Goal: Information Seeking & Learning: Learn about a topic

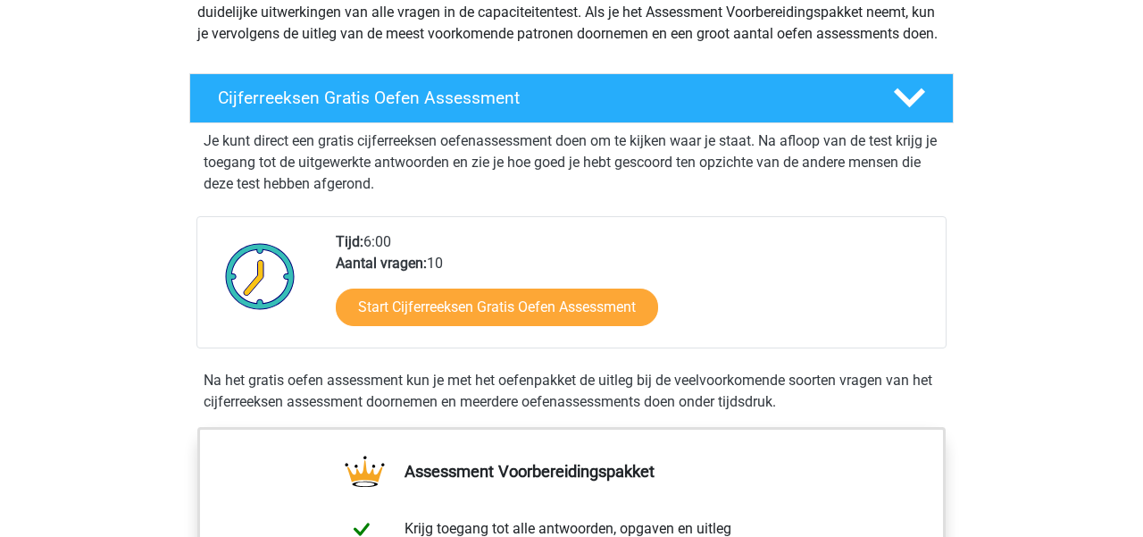
scroll to position [246, 0]
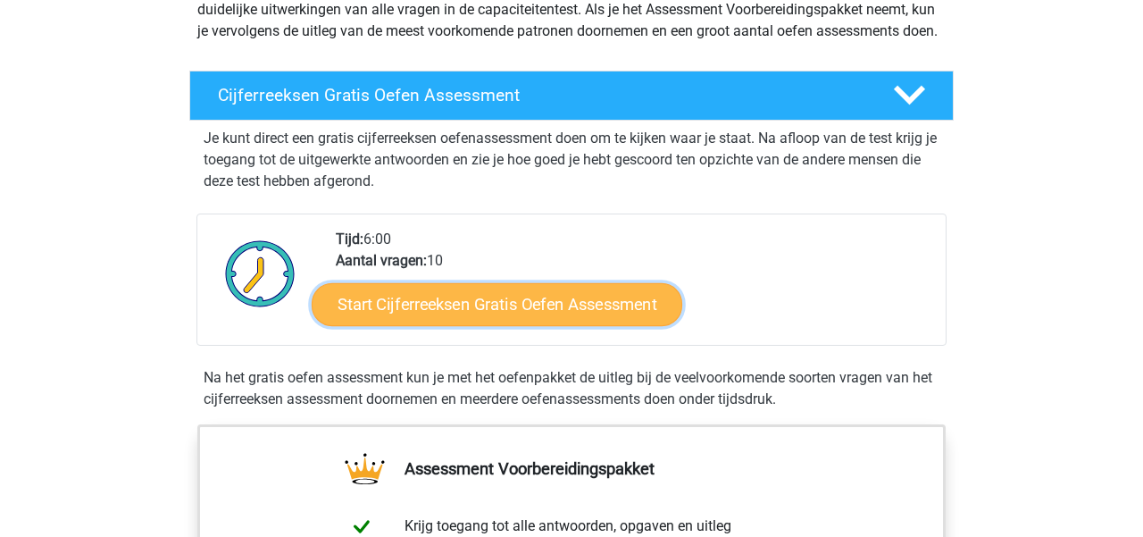
click at [489, 325] on link "Start Cijferreeksen Gratis Oefen Assessment" at bounding box center [497, 303] width 371 height 43
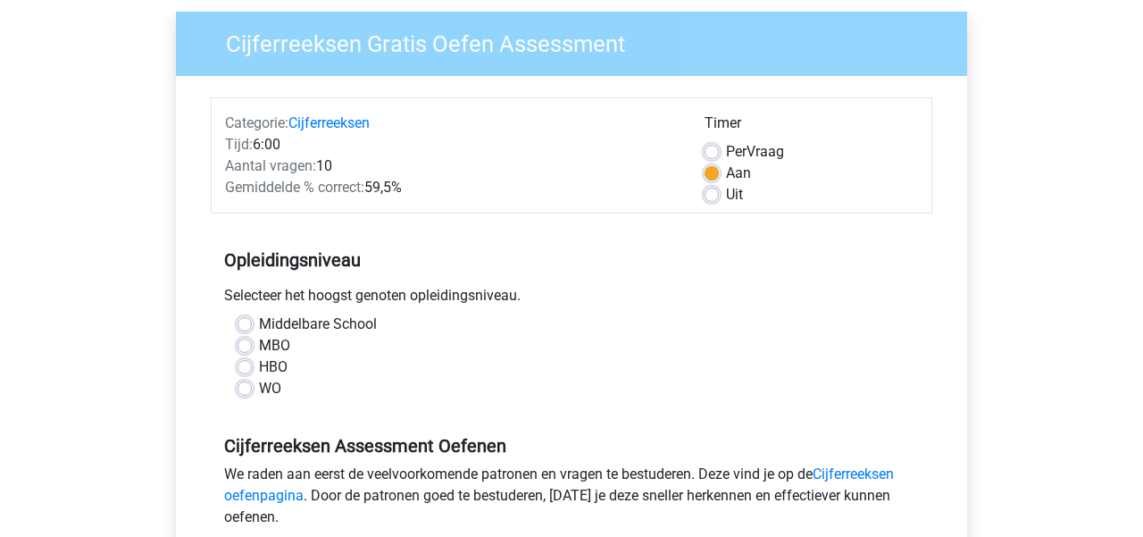
scroll to position [138, 0]
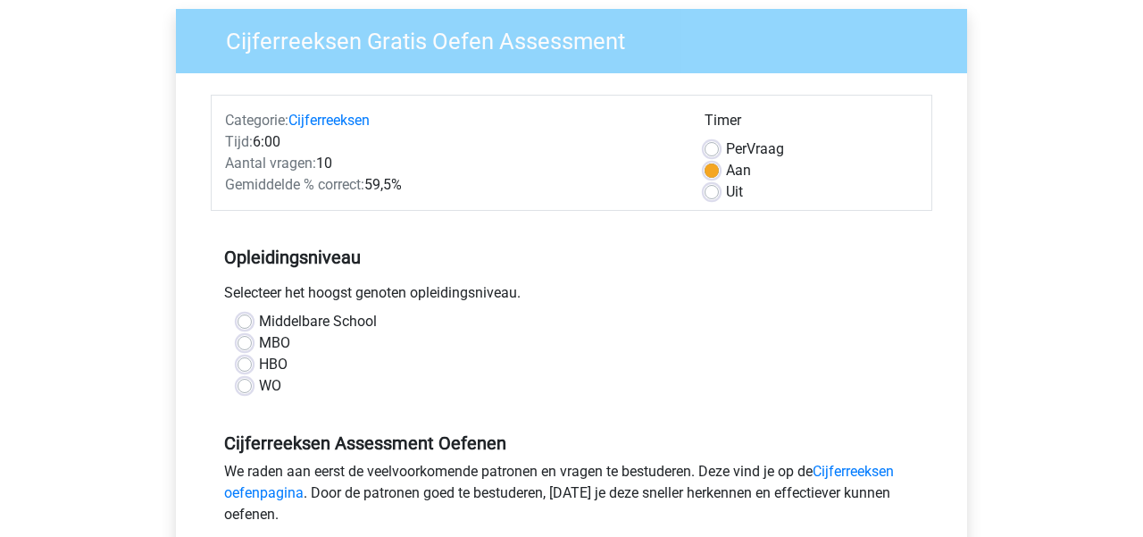
click at [259, 387] on label "WO" at bounding box center [270, 385] width 22 height 21
click at [243, 387] on input "WO" at bounding box center [245, 384] width 14 height 18
radio input "true"
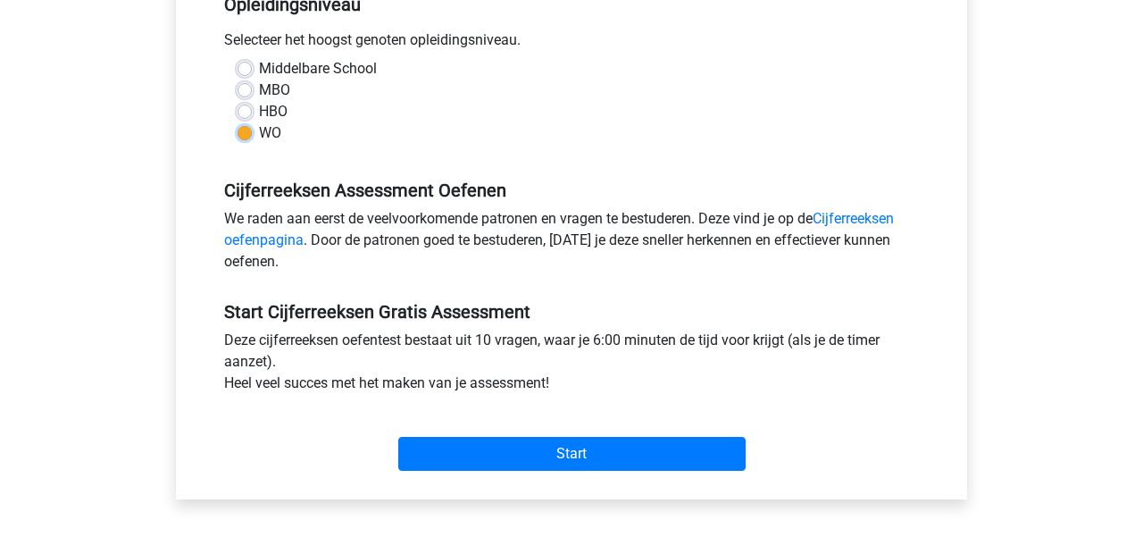
scroll to position [394, 0]
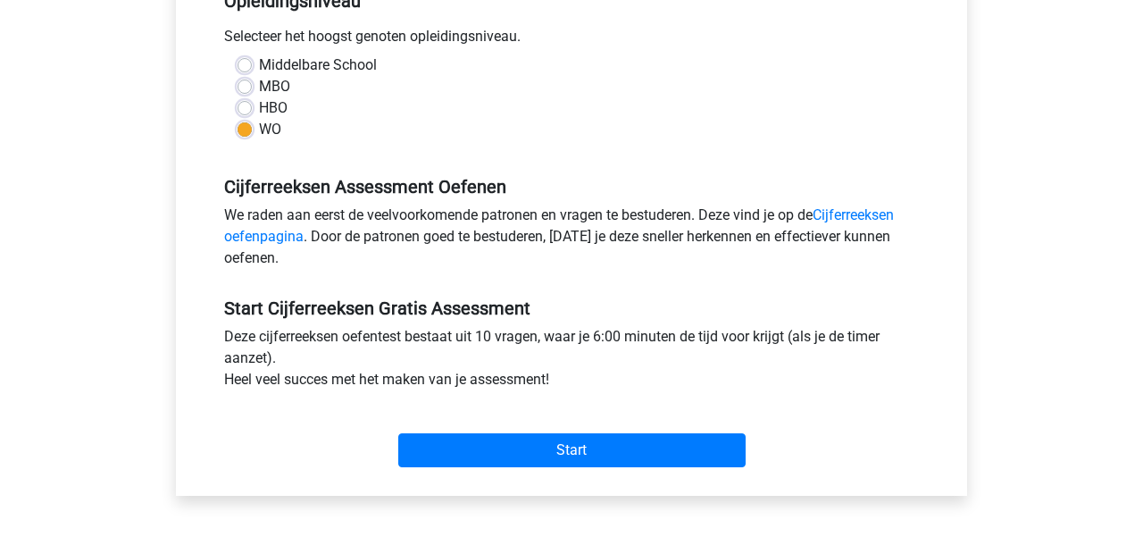
click at [562, 469] on div "Start" at bounding box center [572, 435] width 722 height 77
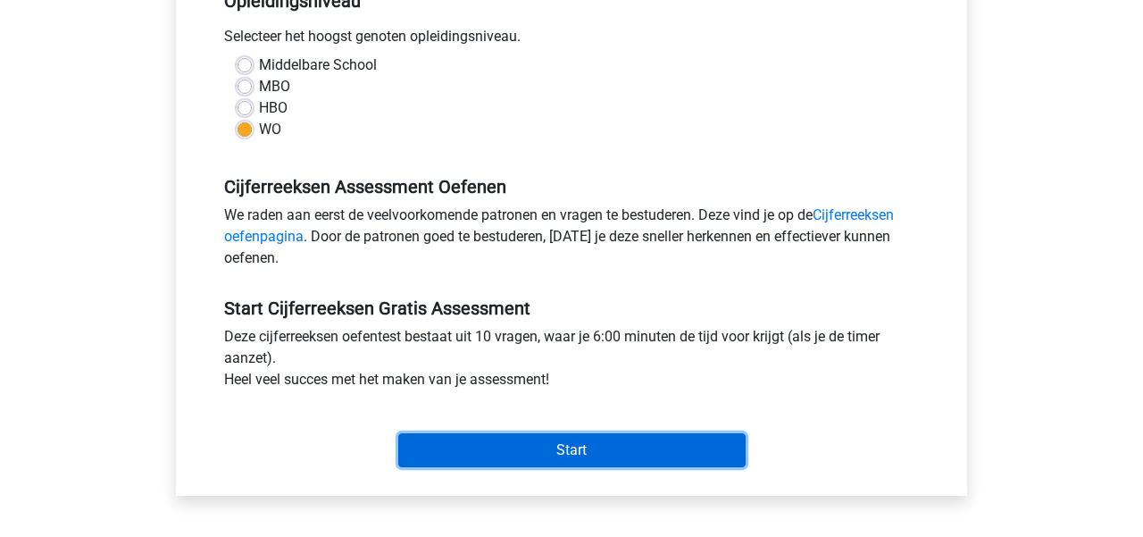
click at [565, 442] on input "Start" at bounding box center [571, 450] width 347 height 34
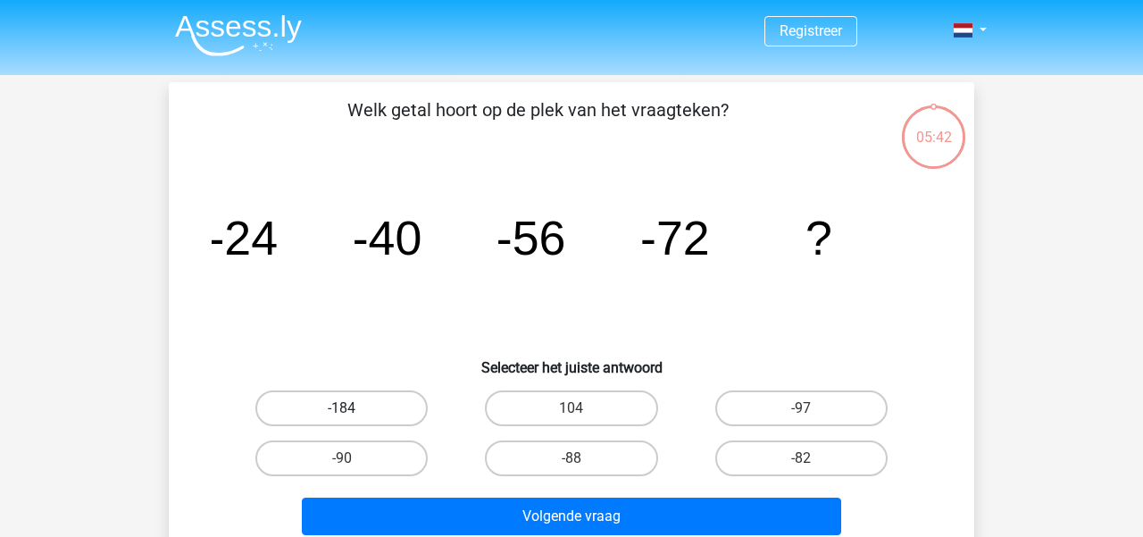
click at [380, 405] on label "-184" at bounding box center [341, 408] width 172 height 36
click at [354, 408] on input "-184" at bounding box center [348, 414] width 12 height 12
radio input "true"
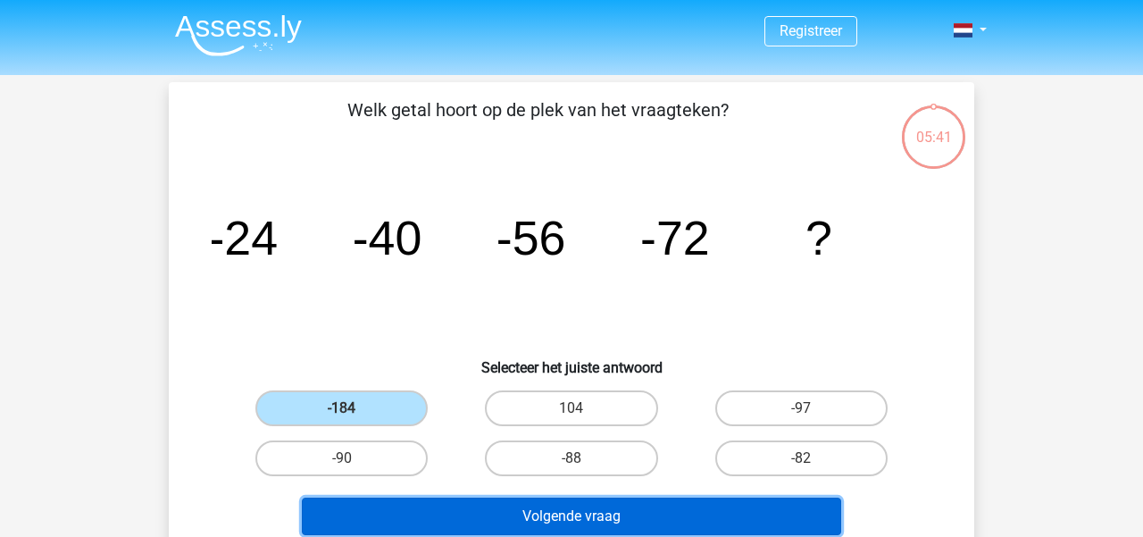
click at [626, 504] on button "Volgende vraag" at bounding box center [572, 516] width 540 height 38
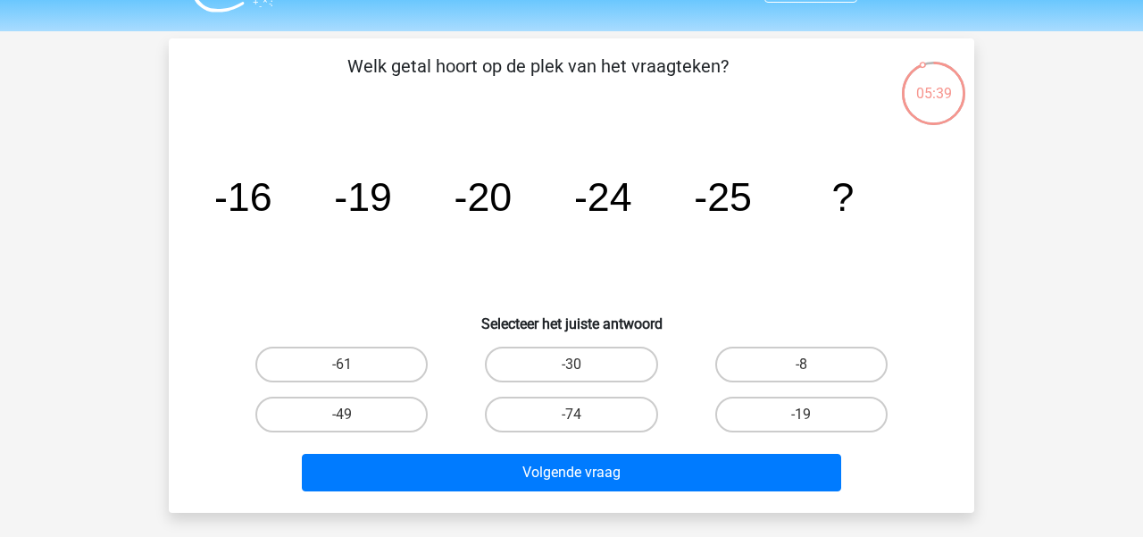
scroll to position [34, 0]
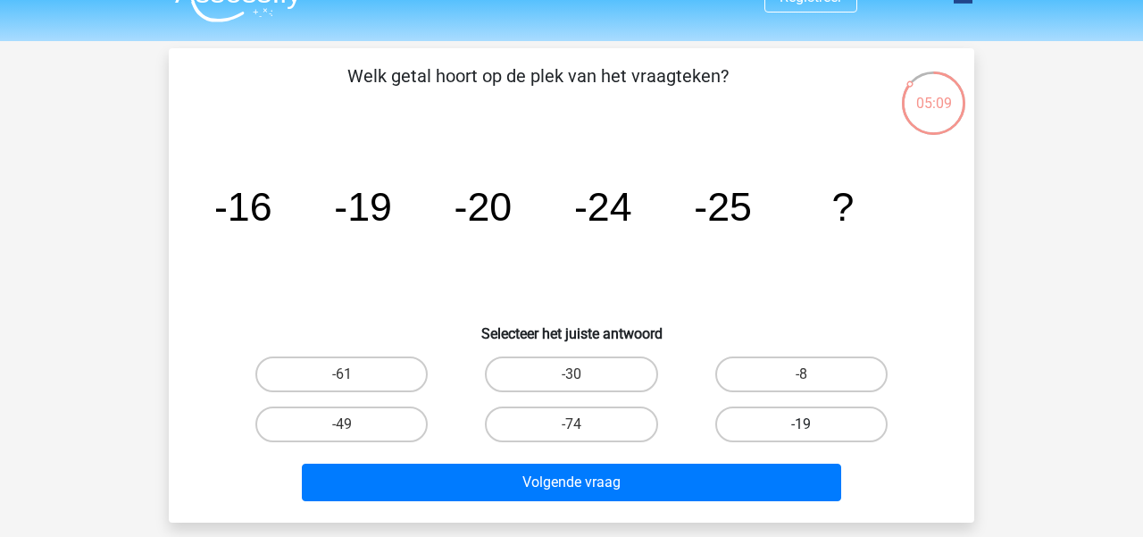
click at [793, 420] on label "-19" at bounding box center [801, 424] width 172 height 36
click at [801, 424] on input "-19" at bounding box center [807, 430] width 12 height 12
radio input "true"
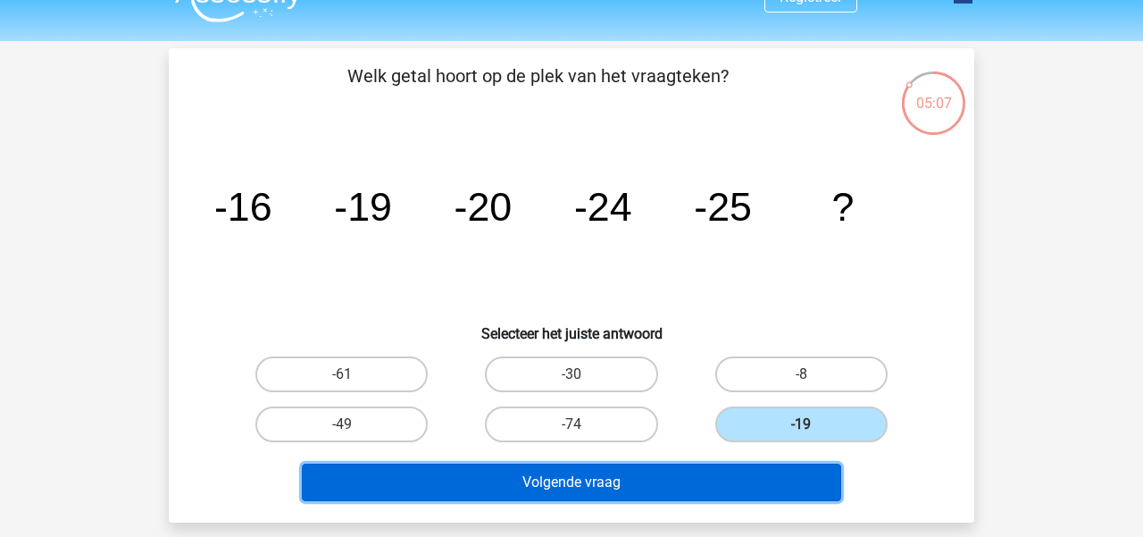
click at [613, 480] on button "Volgende vraag" at bounding box center [572, 482] width 540 height 38
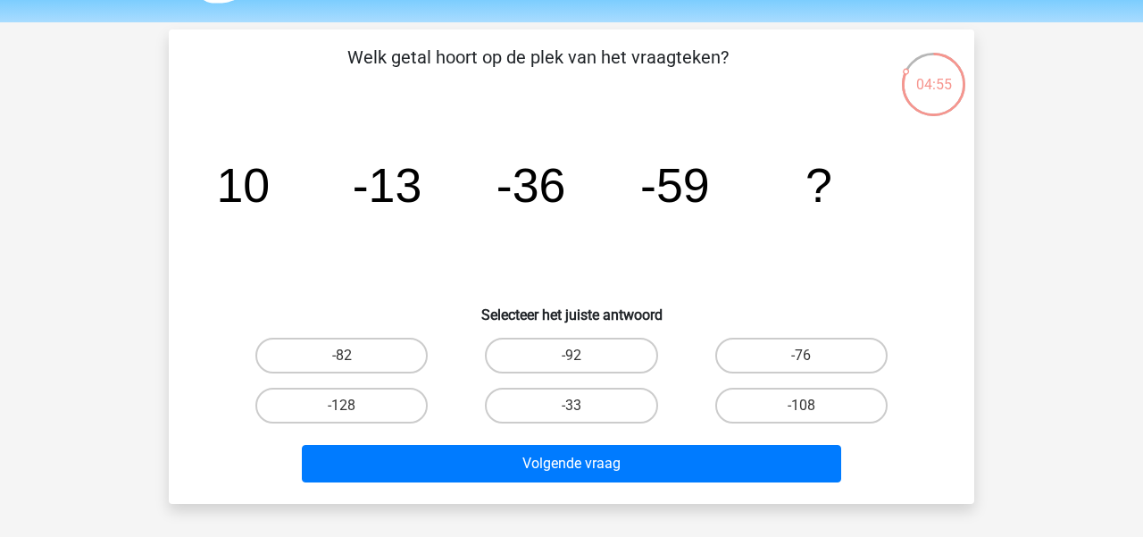
scroll to position [46, 0]
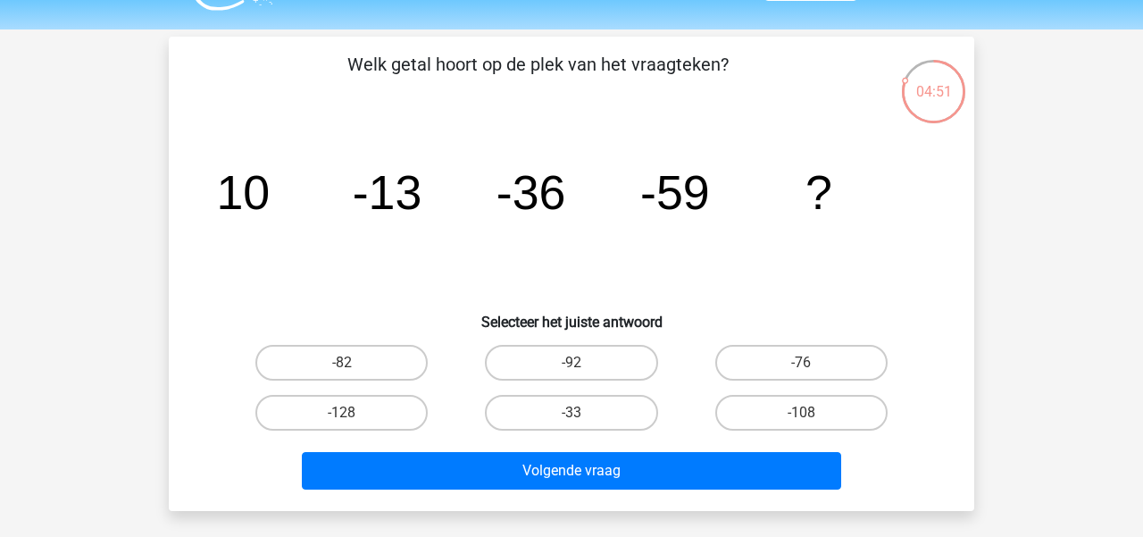
click at [616, 406] on label "-33" at bounding box center [571, 413] width 172 height 36
click at [583, 413] on input "-33" at bounding box center [578, 419] width 12 height 12
radio input "true"
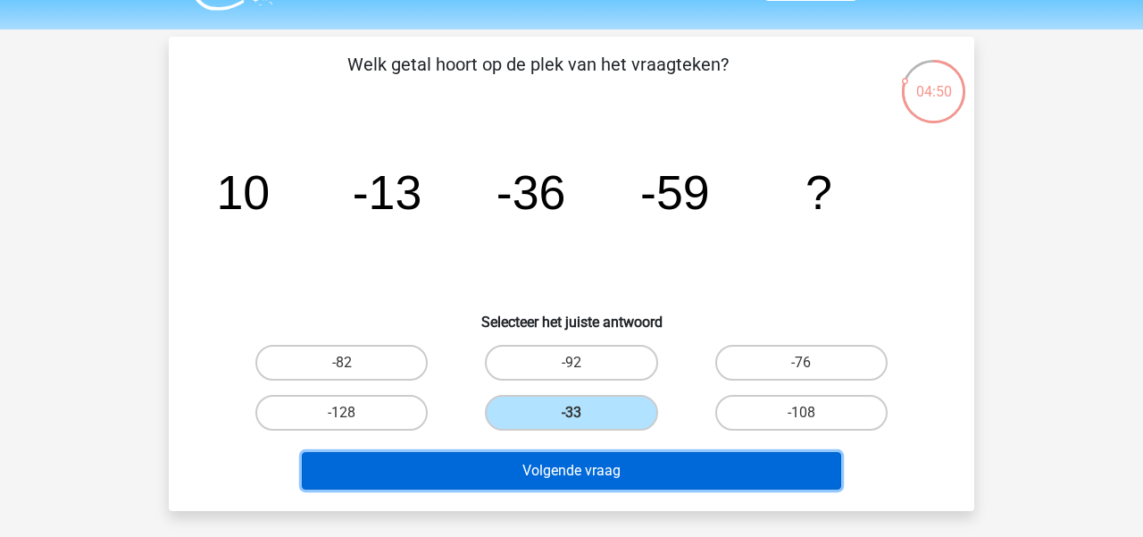
click at [615, 462] on button "Volgende vraag" at bounding box center [572, 471] width 540 height 38
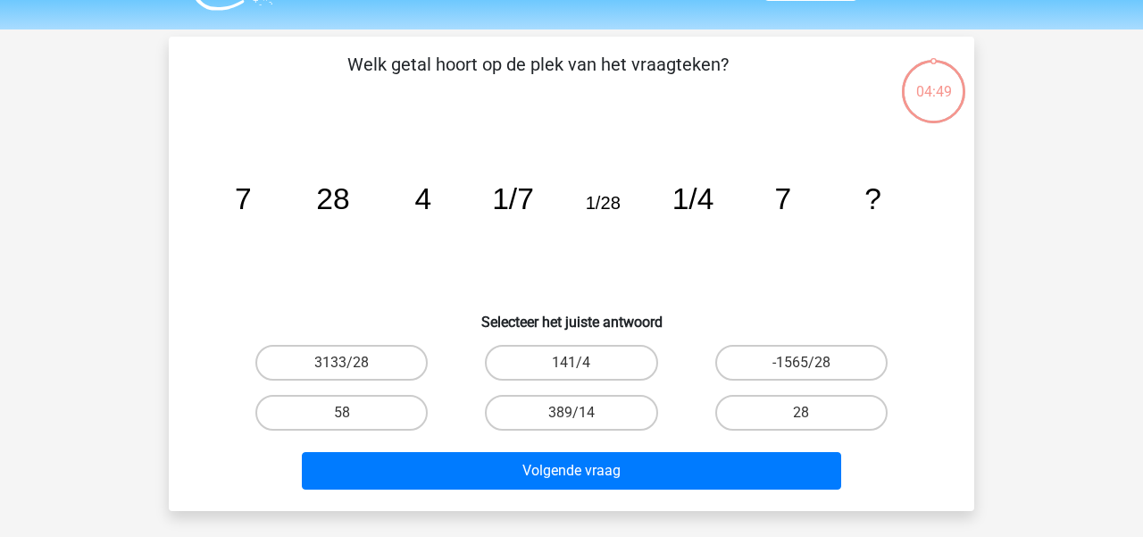
scroll to position [82, 0]
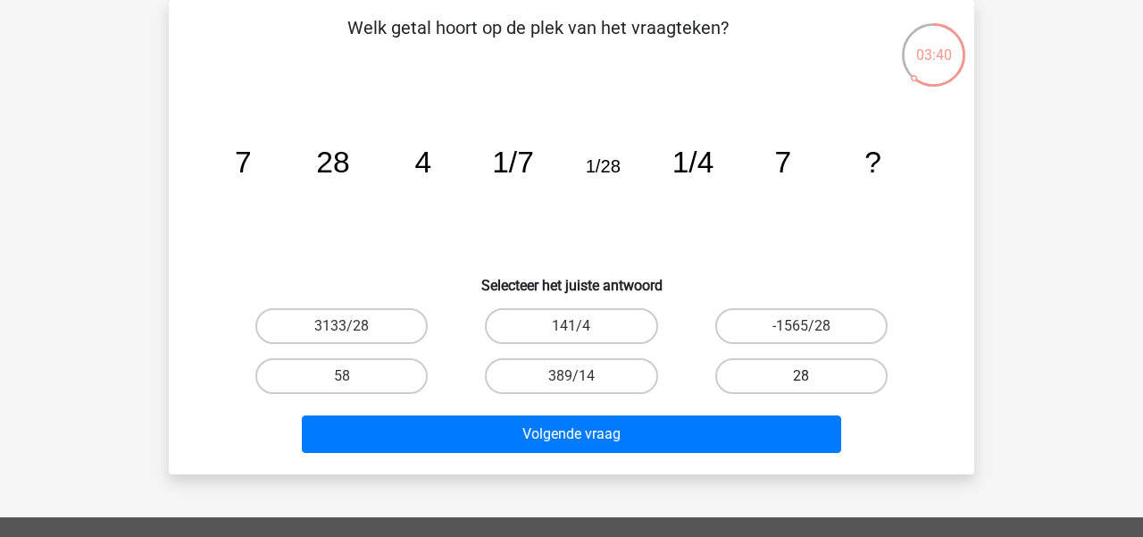
click at [785, 378] on label "28" at bounding box center [801, 376] width 172 height 36
click at [801, 378] on input "28" at bounding box center [807, 382] width 12 height 12
radio input "true"
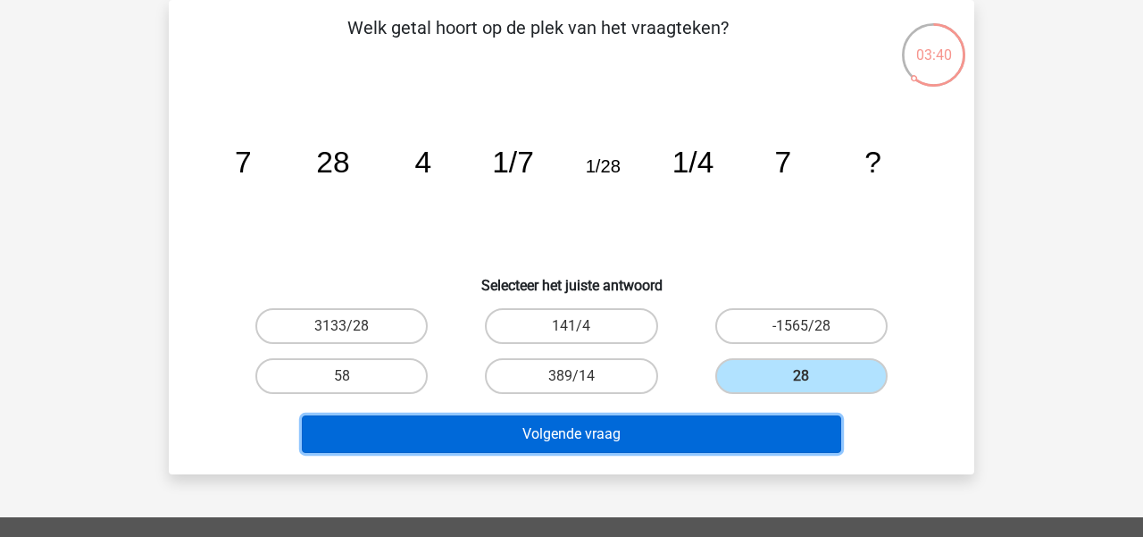
click at [676, 443] on button "Volgende vraag" at bounding box center [572, 434] width 540 height 38
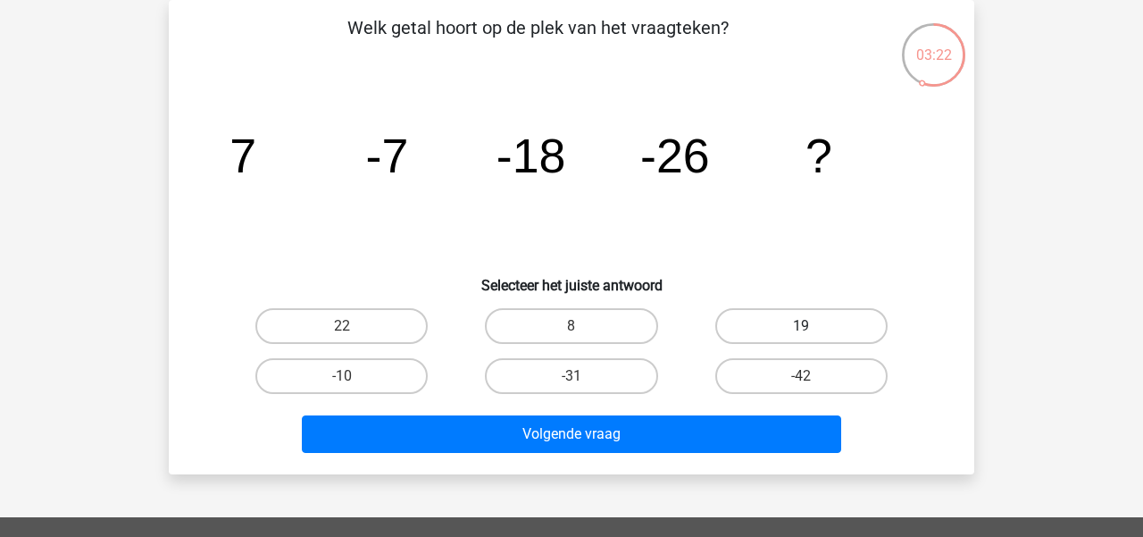
click at [787, 333] on label "19" at bounding box center [801, 326] width 172 height 36
click at [801, 333] on input "19" at bounding box center [807, 332] width 12 height 12
radio input "true"
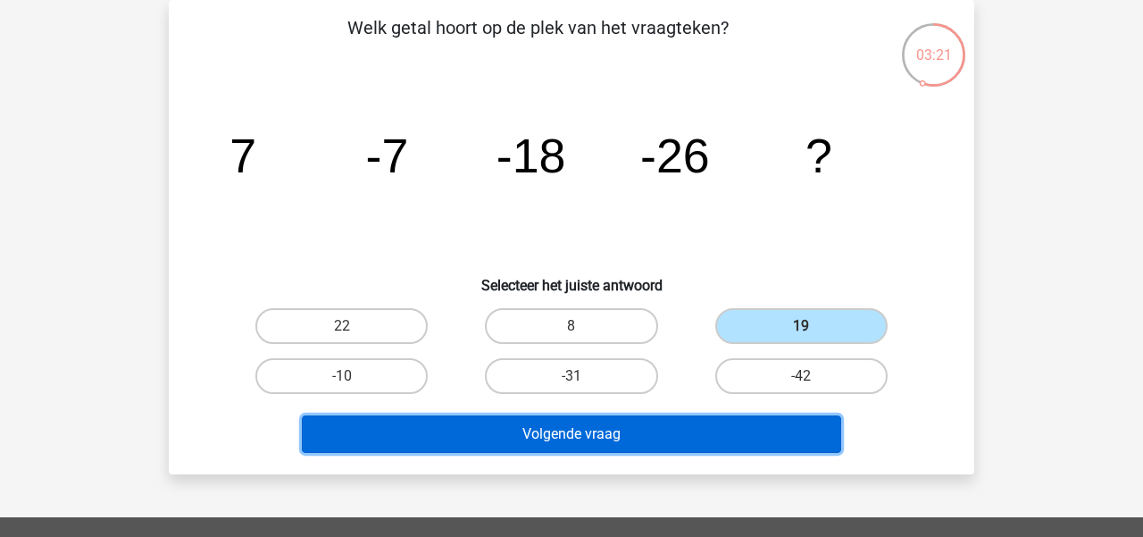
click at [701, 430] on button "Volgende vraag" at bounding box center [572, 434] width 540 height 38
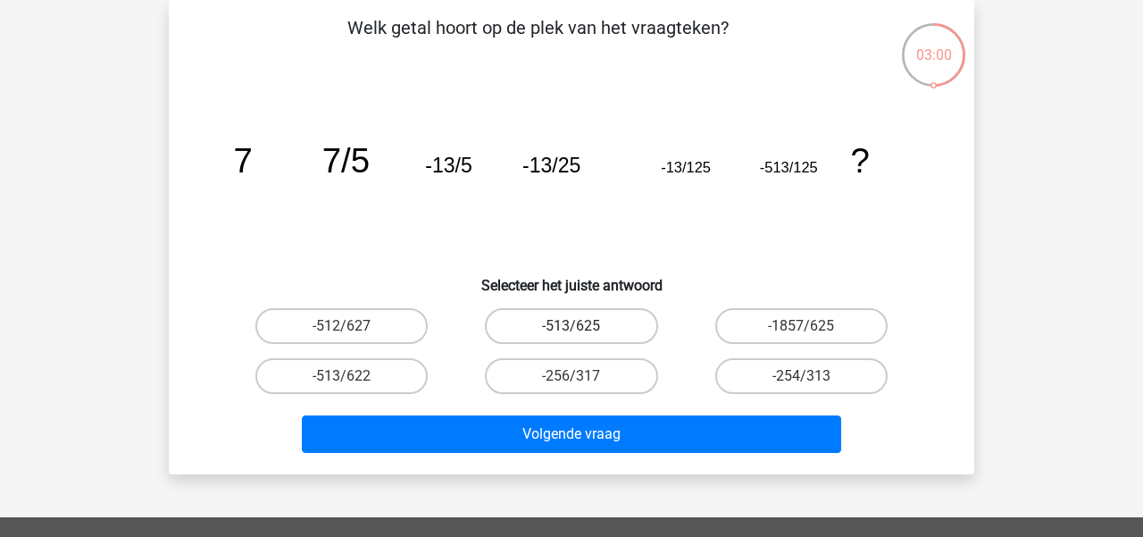
click at [588, 318] on label "-513/625" at bounding box center [571, 326] width 172 height 36
click at [583, 326] on input "-513/625" at bounding box center [578, 332] width 12 height 12
radio input "true"
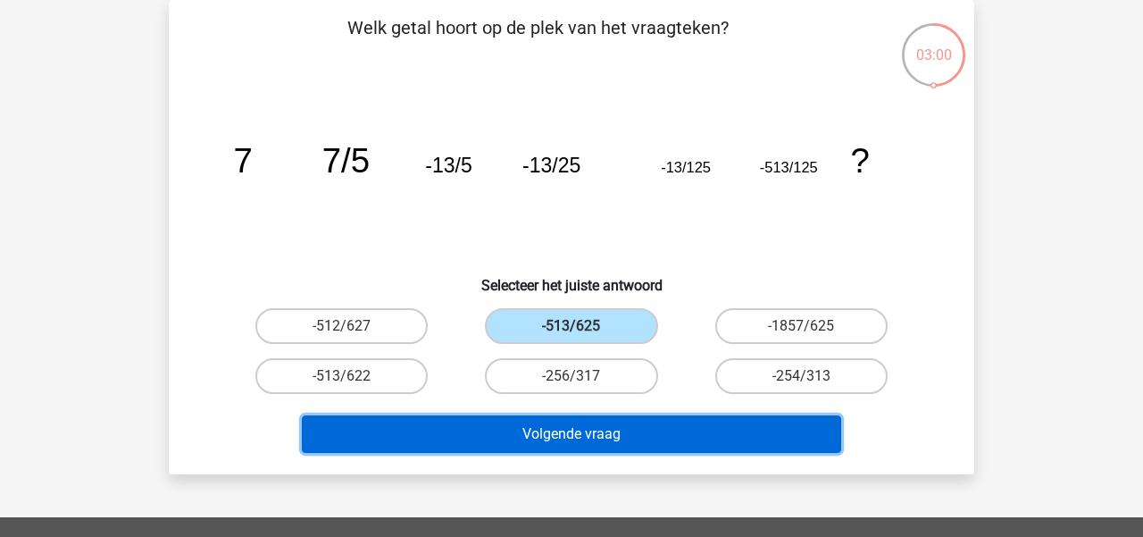
click at [585, 427] on button "Volgende vraag" at bounding box center [572, 434] width 540 height 38
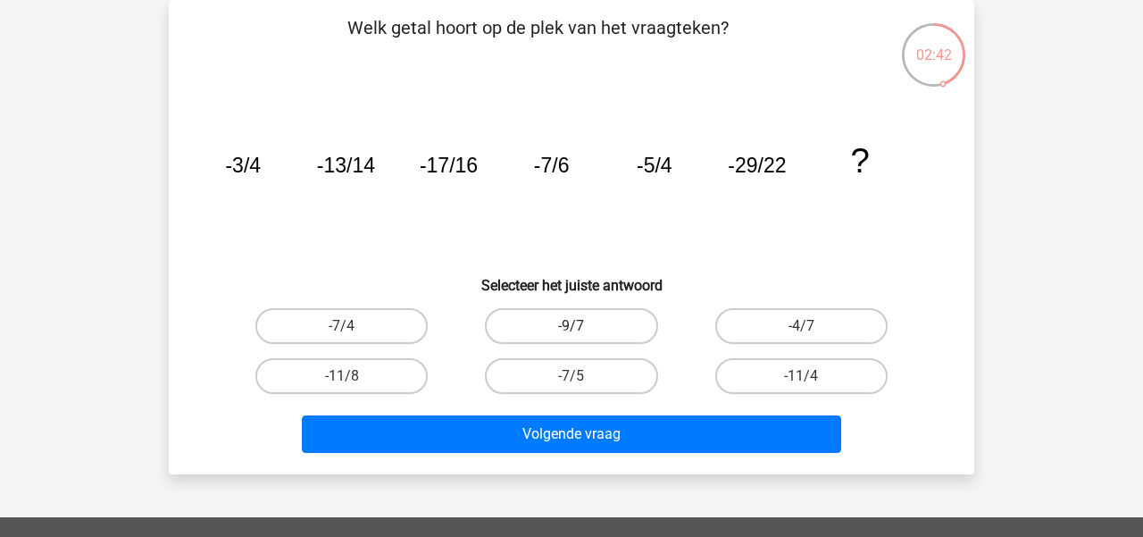
click at [598, 319] on label "-9/7" at bounding box center [571, 326] width 172 height 36
click at [583, 326] on input "-9/7" at bounding box center [578, 332] width 12 height 12
radio input "true"
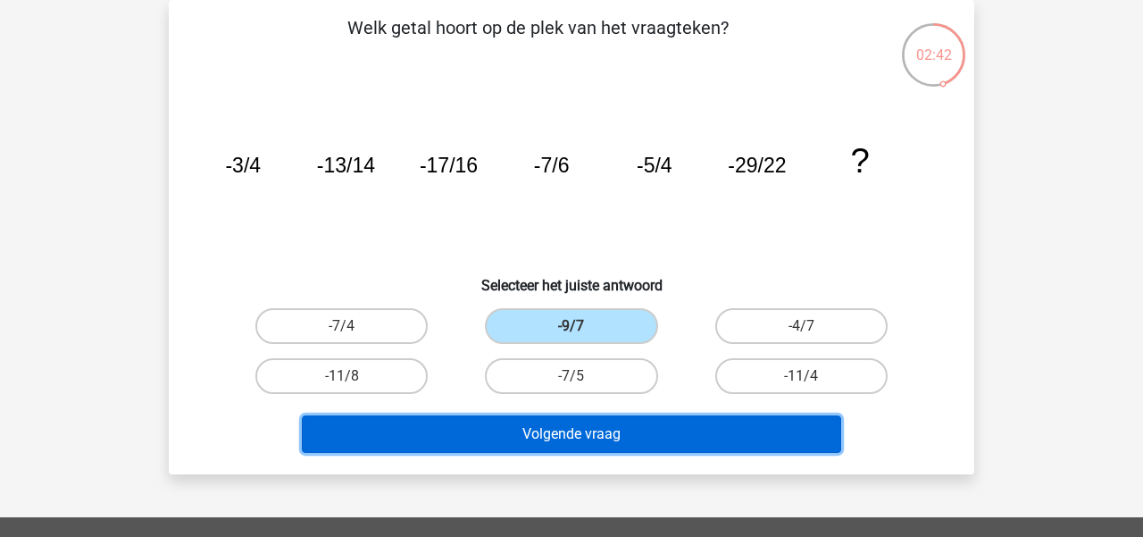
click at [592, 422] on button "Volgende vraag" at bounding box center [572, 434] width 540 height 38
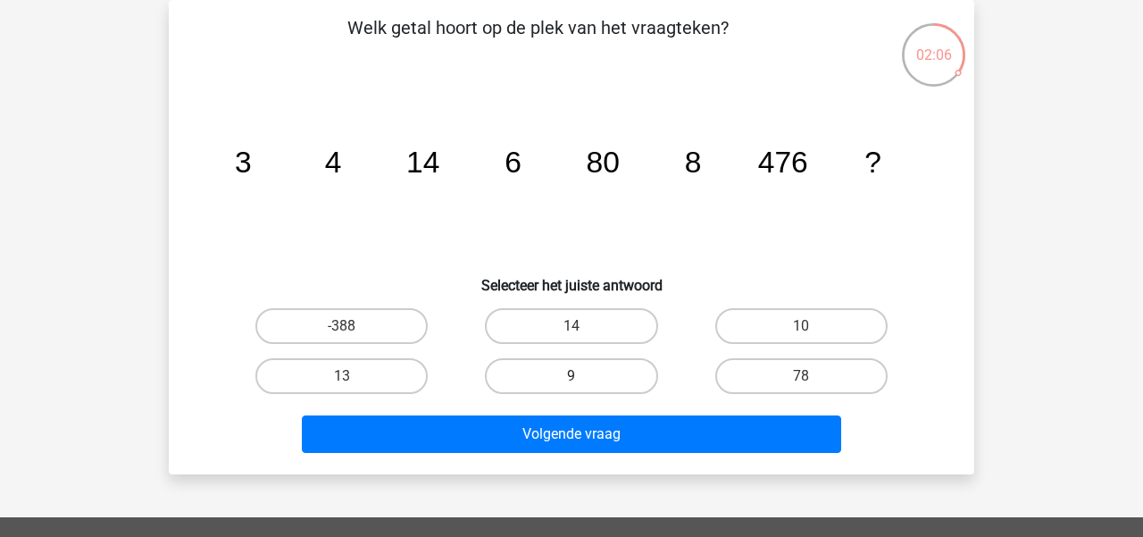
click at [591, 390] on label "9" at bounding box center [571, 376] width 172 height 36
click at [583, 388] on input "9" at bounding box center [578, 382] width 12 height 12
radio input "true"
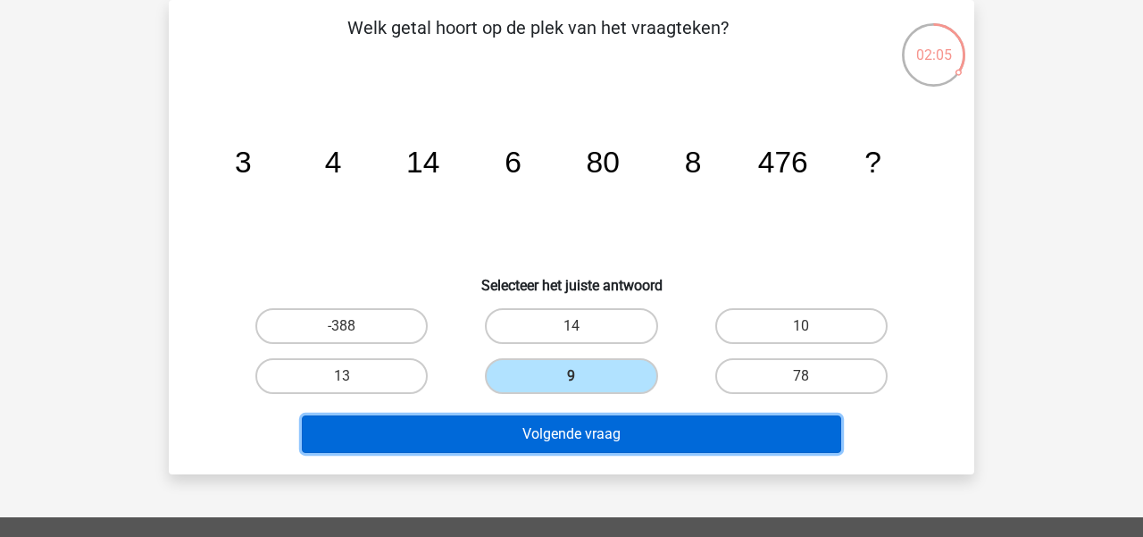
click at [606, 436] on button "Volgende vraag" at bounding box center [572, 434] width 540 height 38
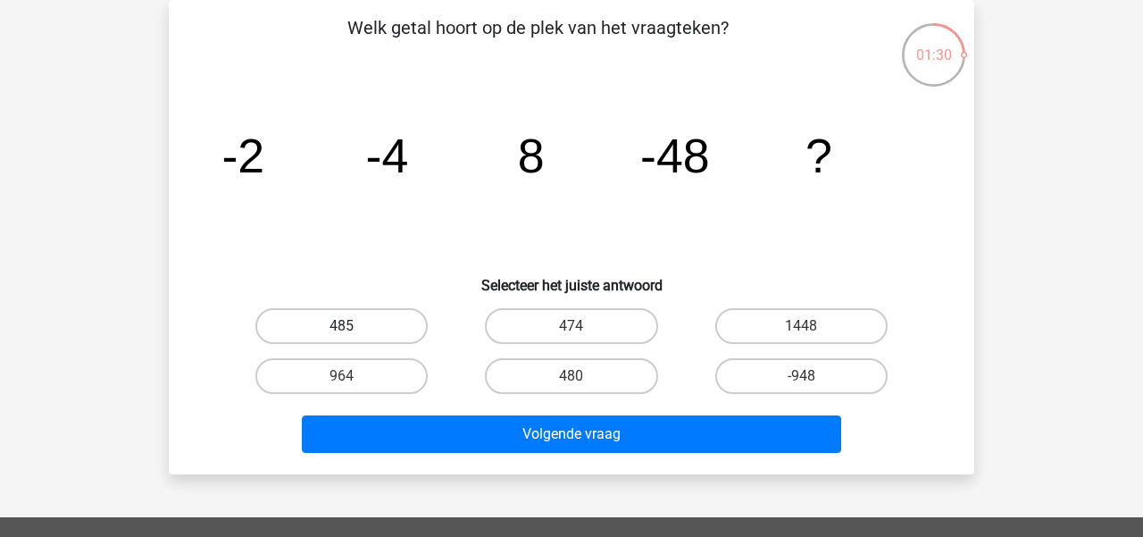
click at [378, 315] on label "485" at bounding box center [341, 326] width 172 height 36
click at [354, 326] on input "485" at bounding box center [348, 332] width 12 height 12
radio input "true"
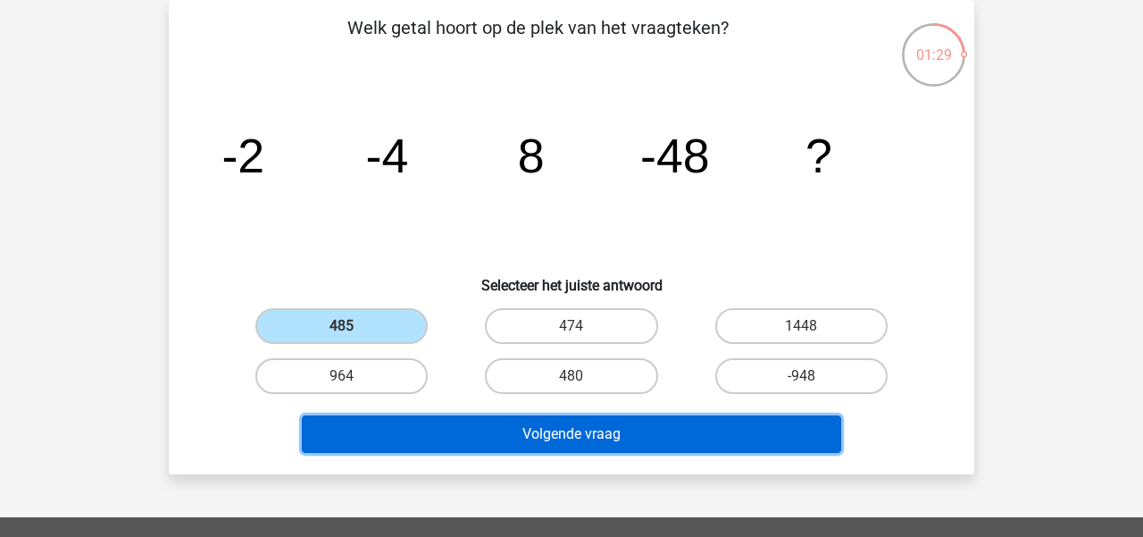
click at [486, 447] on button "Volgende vraag" at bounding box center [572, 434] width 540 height 38
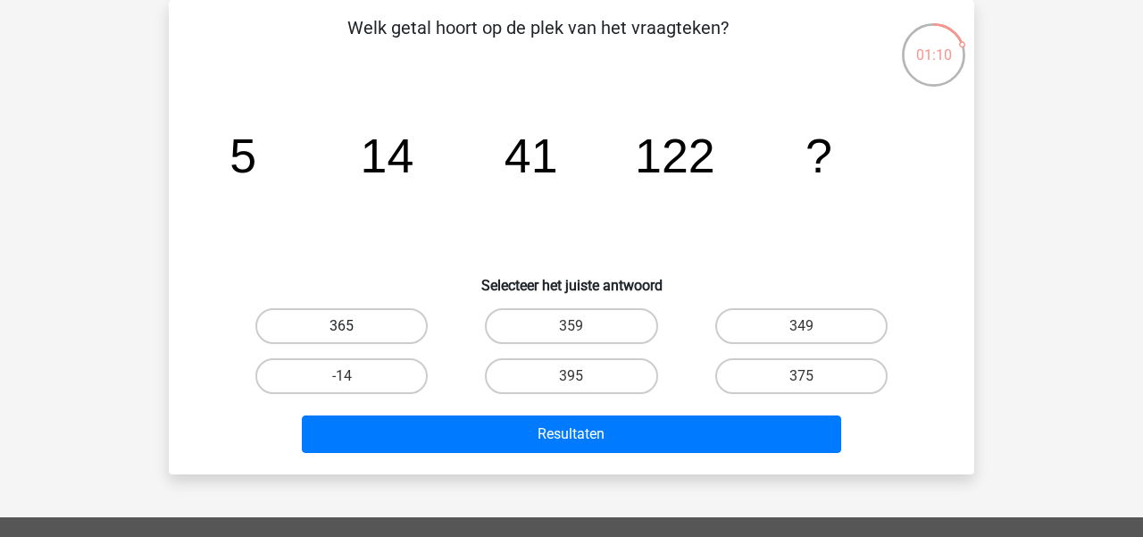
click at [398, 325] on label "365" at bounding box center [341, 326] width 172 height 36
click at [354, 326] on input "365" at bounding box center [348, 332] width 12 height 12
radio input "true"
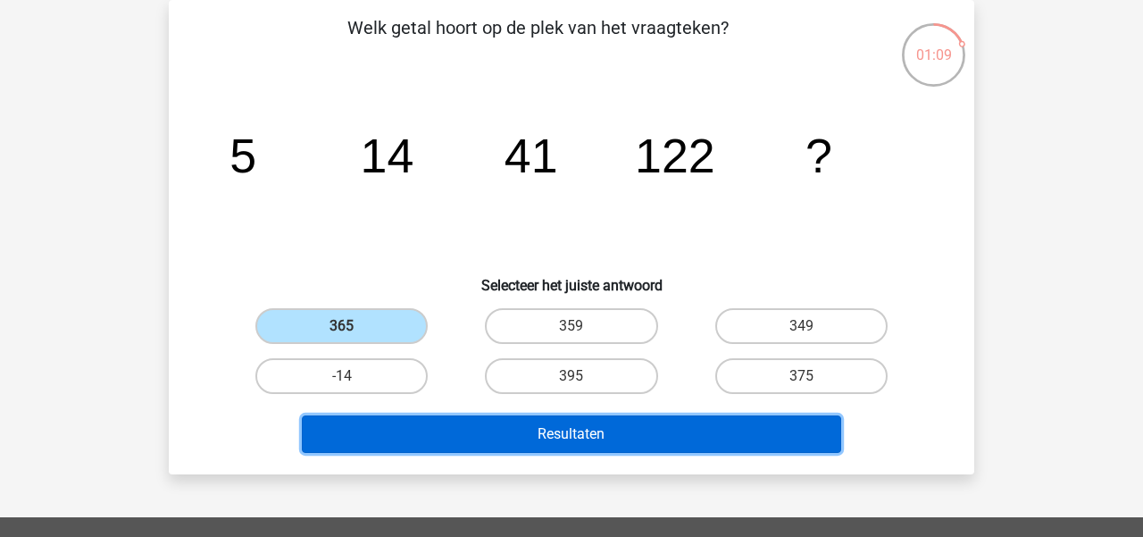
click at [486, 427] on button "Resultaten" at bounding box center [572, 434] width 540 height 38
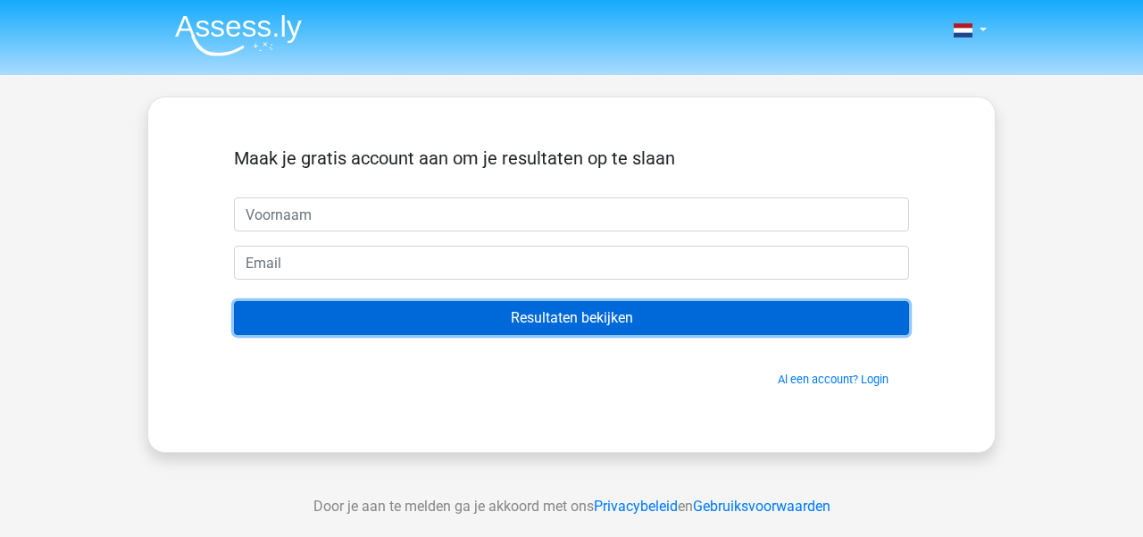
click at [507, 312] on input "Resultaten bekijken" at bounding box center [571, 318] width 675 height 34
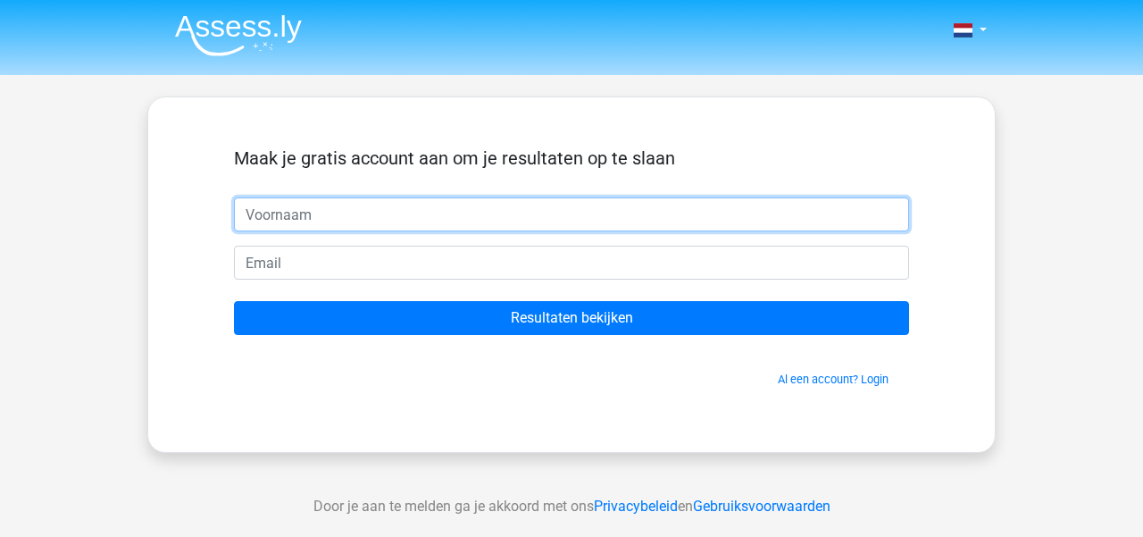
click at [459, 211] on input "text" at bounding box center [571, 214] width 675 height 34
type input "jeroen"
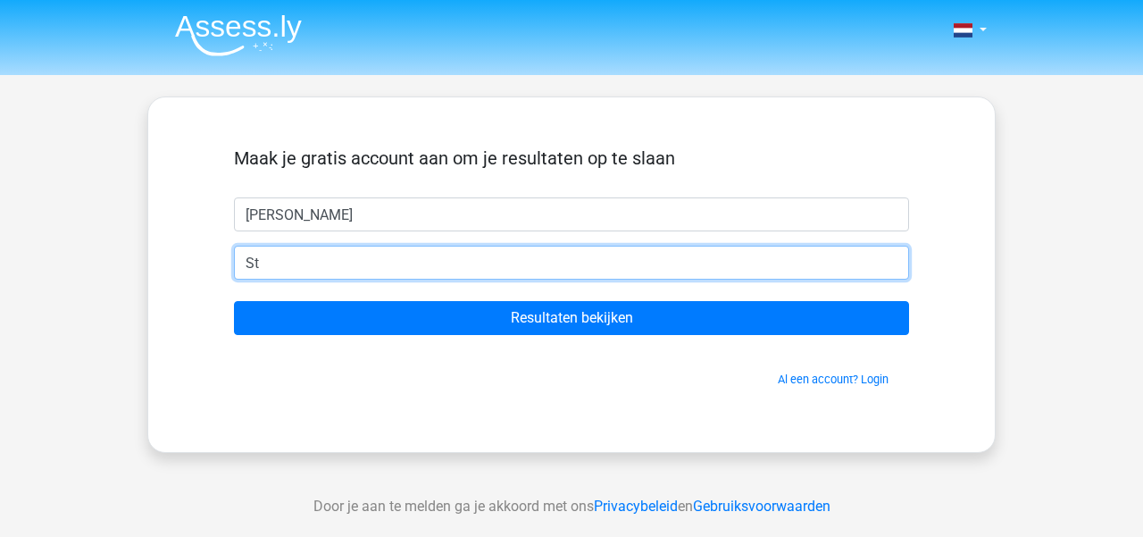
type input "S"
type input "jeroenstaessen@gmail.com"
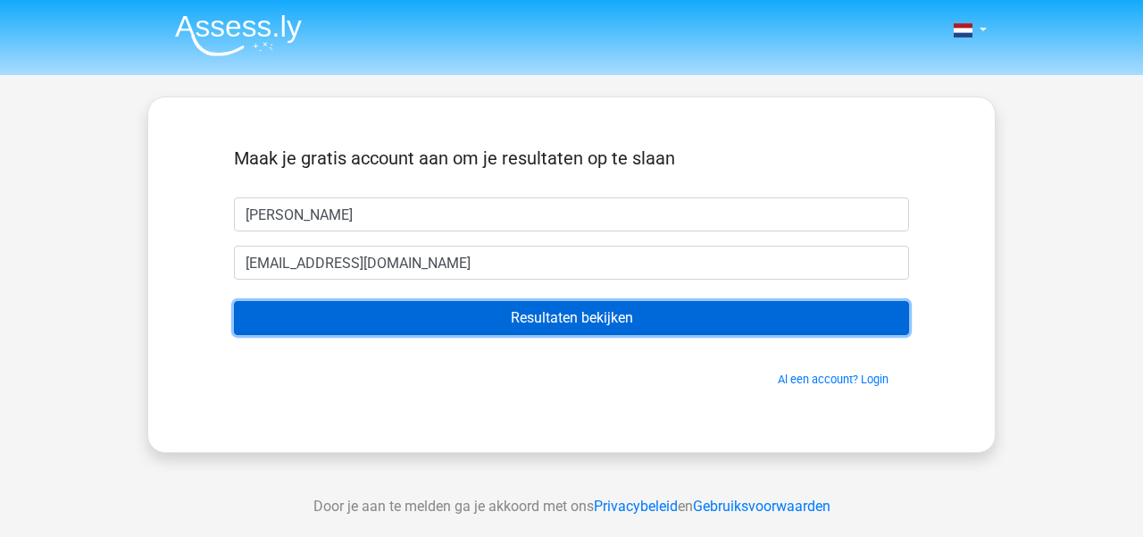
click at [433, 314] on input "Resultaten bekijken" at bounding box center [571, 318] width 675 height 34
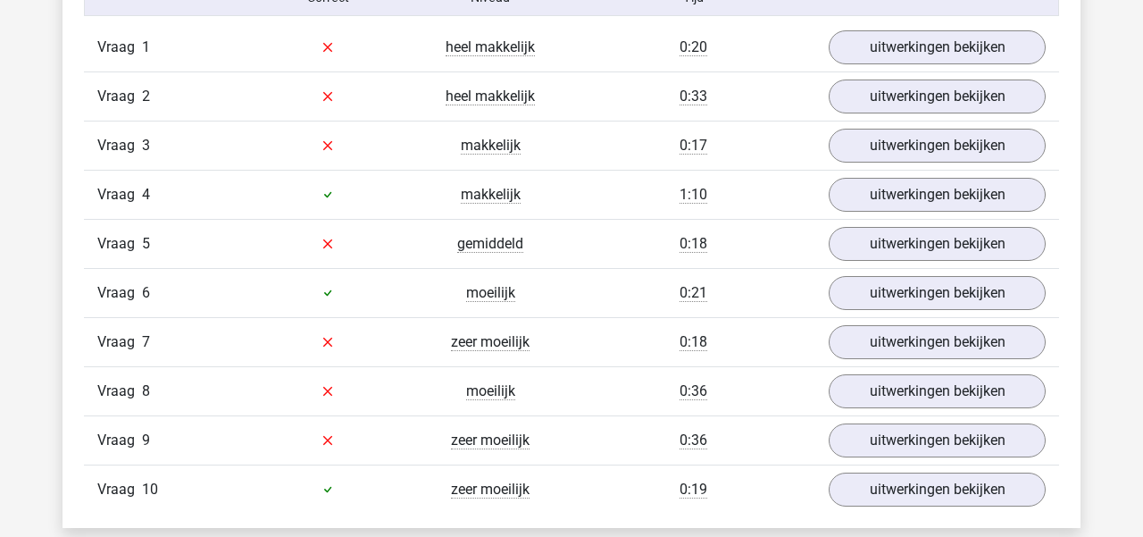
scroll to position [1448, 0]
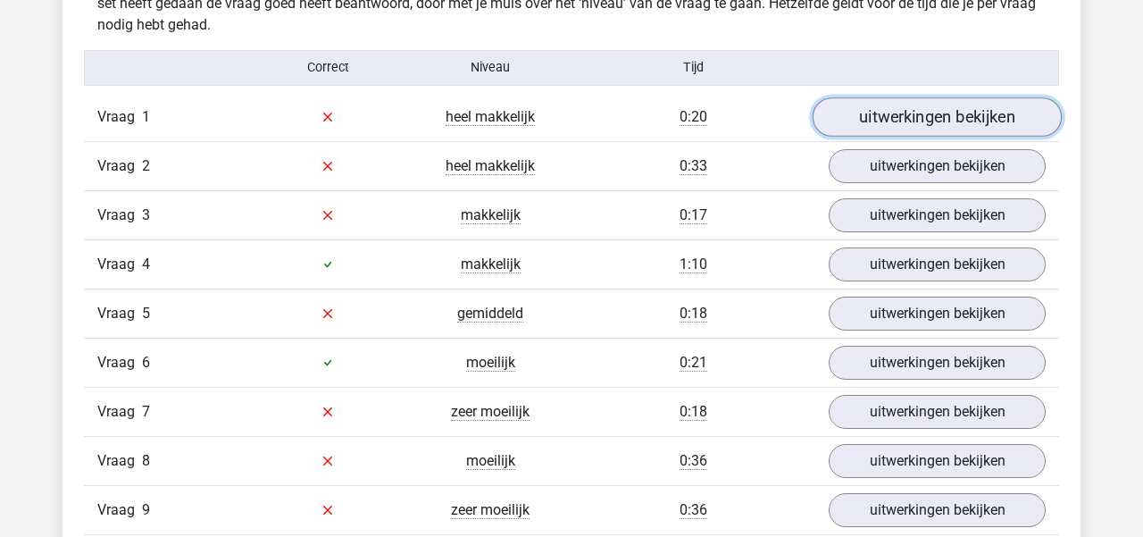
click at [877, 110] on link "uitwerkingen bekijken" at bounding box center [937, 116] width 249 height 39
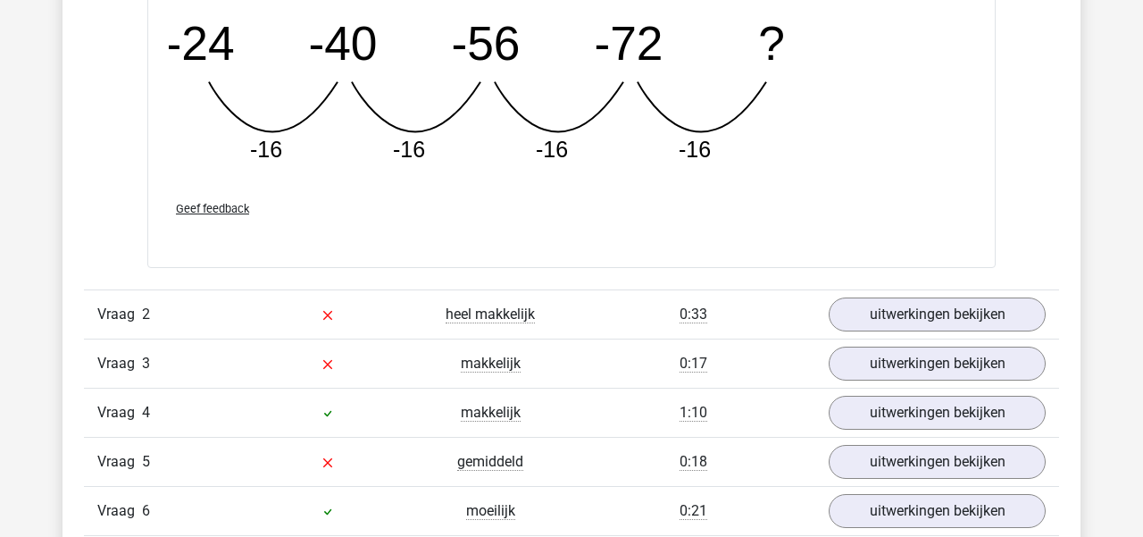
scroll to position [2090, 0]
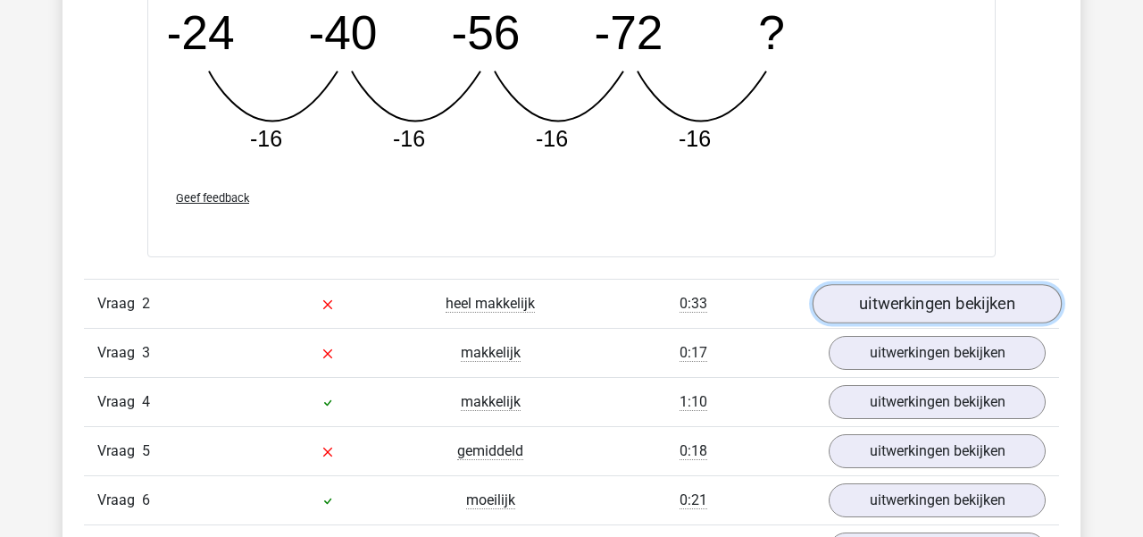
click at [878, 299] on link "uitwerkingen bekijken" at bounding box center [937, 303] width 249 height 39
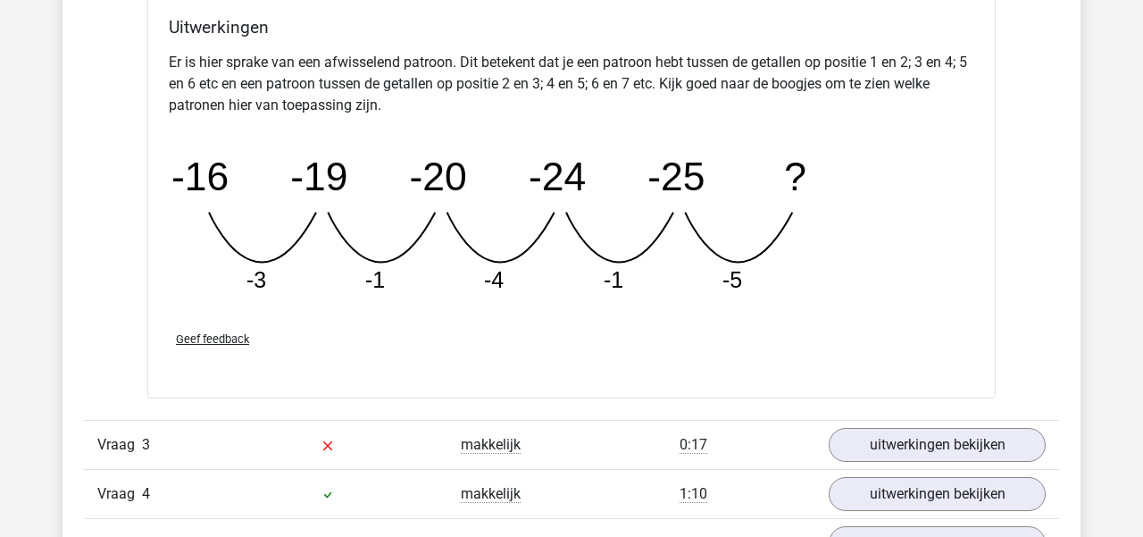
scroll to position [2864, 0]
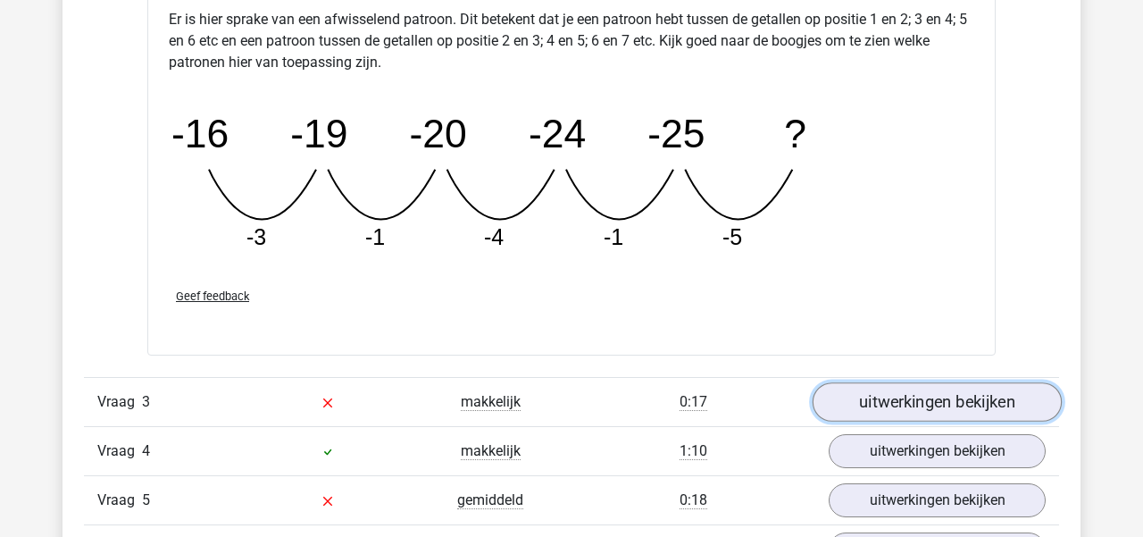
click at [1004, 388] on link "uitwerkingen bekijken" at bounding box center [937, 401] width 249 height 39
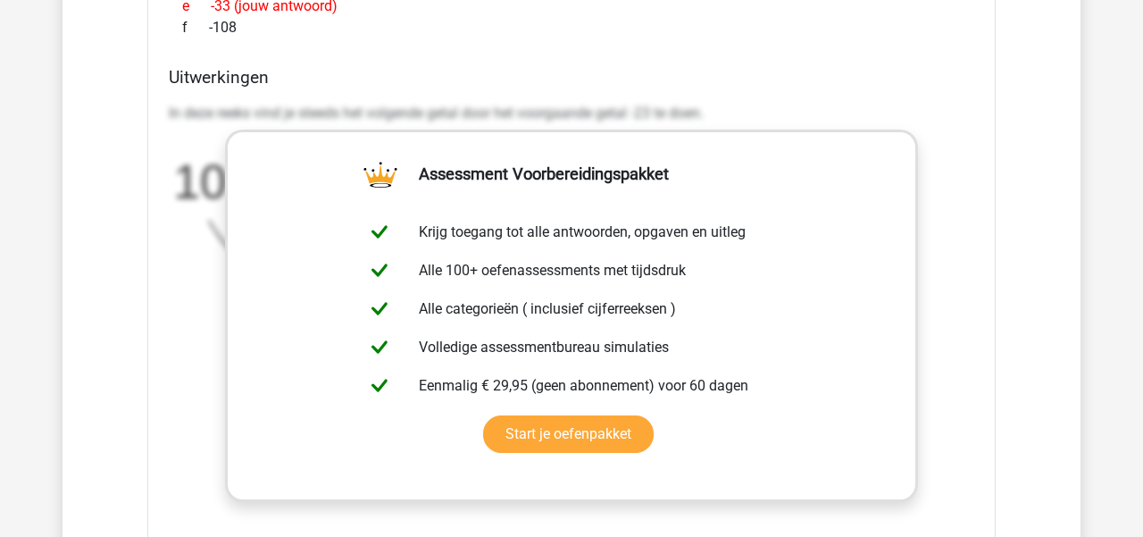
scroll to position [3655, 0]
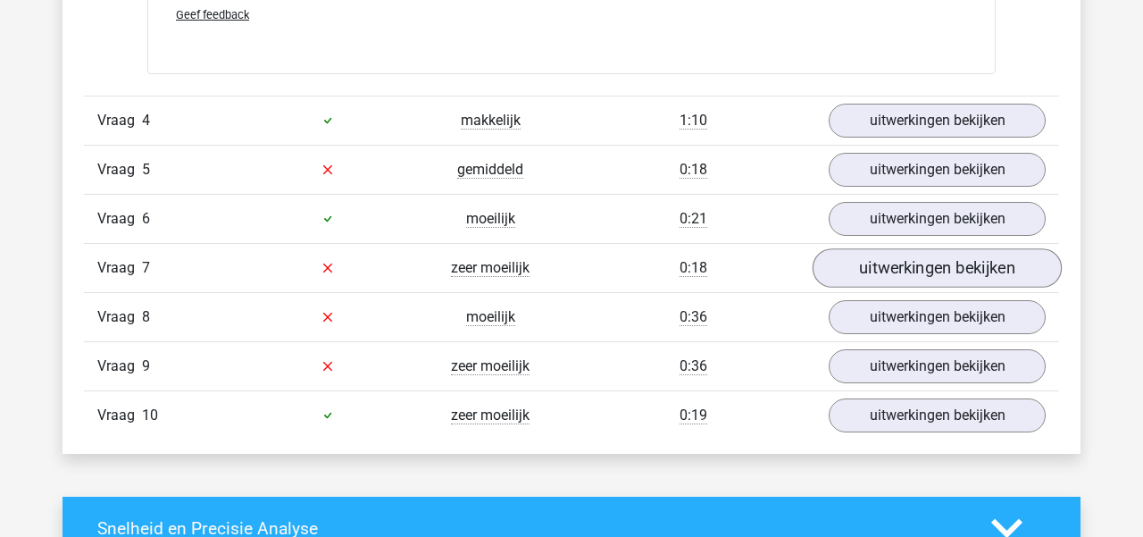
scroll to position [4310, 0]
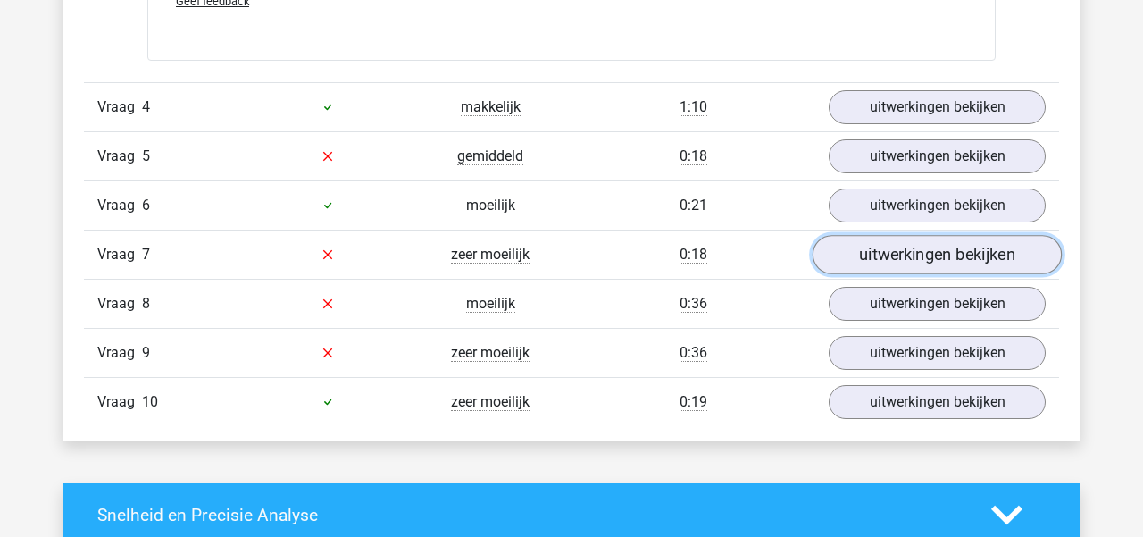
click at [908, 244] on link "uitwerkingen bekijken" at bounding box center [937, 254] width 249 height 39
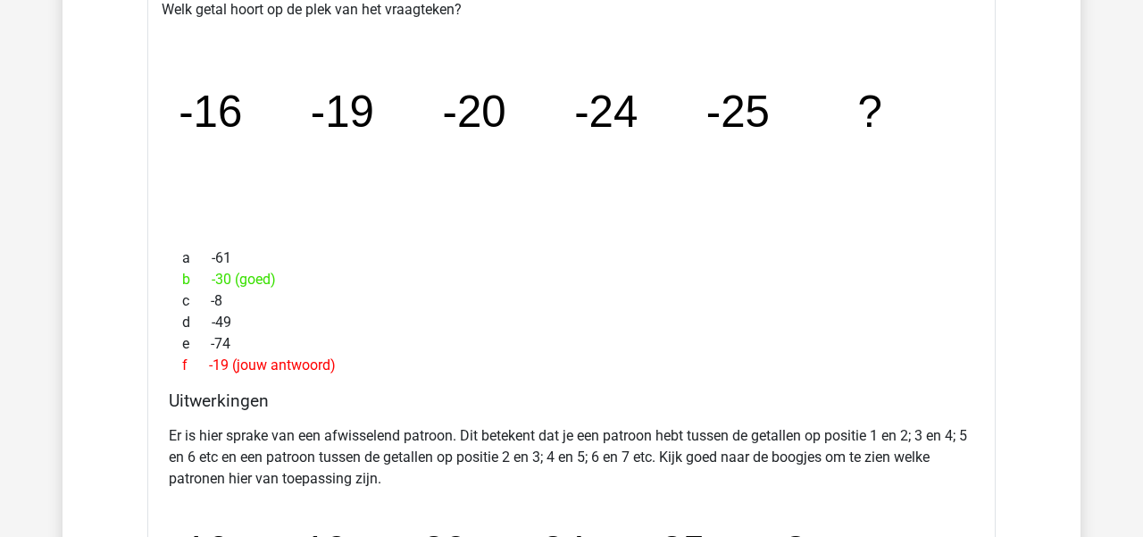
scroll to position [2265, 0]
